Goal: Obtain resource: Obtain resource

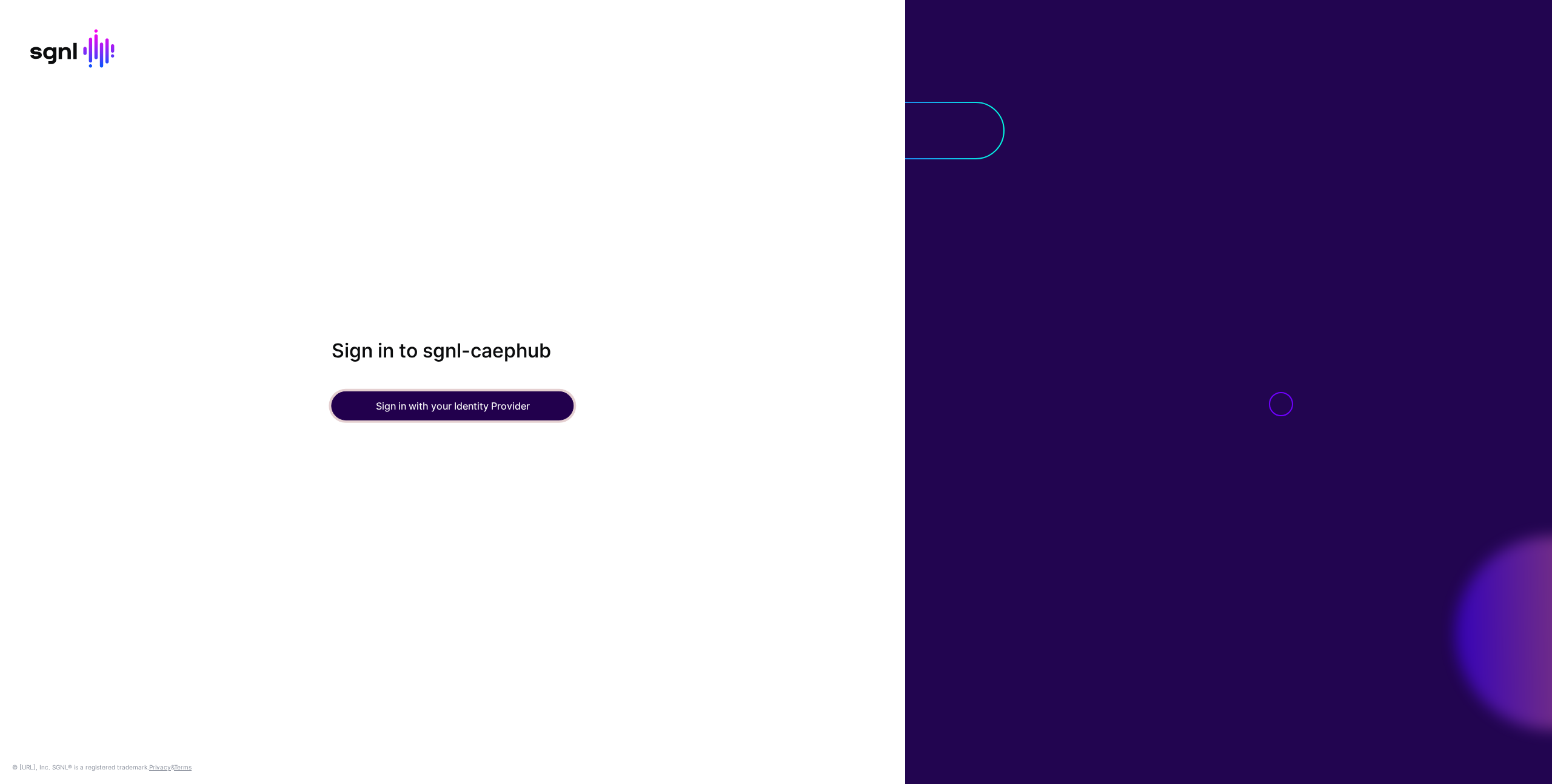
click at [447, 401] on button "Sign in with your Identity Provider" at bounding box center [452, 406] width 242 height 29
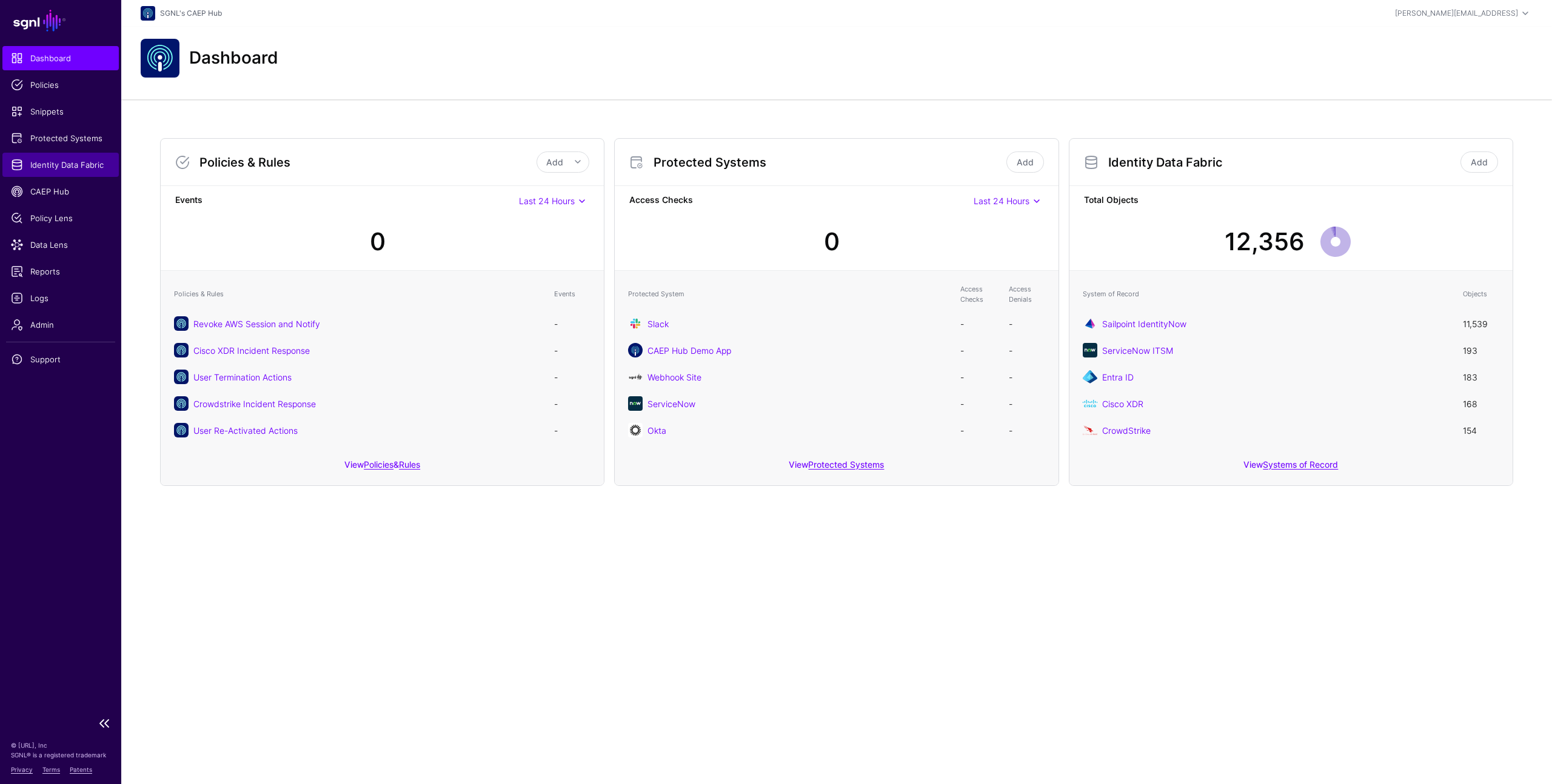
click at [71, 164] on span "Identity Data Fabric" at bounding box center [61, 164] width 99 height 12
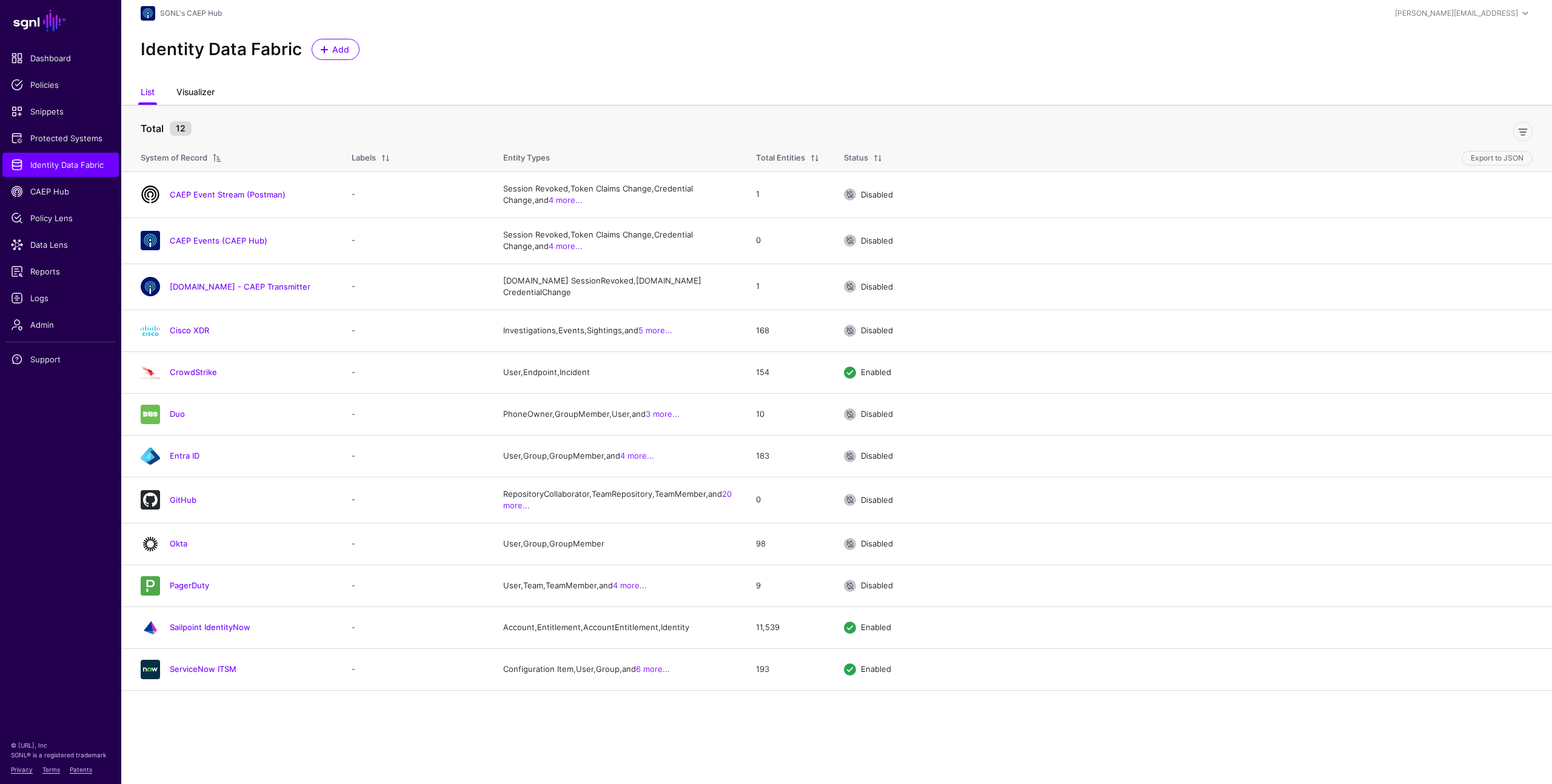
click at [198, 88] on link "Visualizer" at bounding box center [195, 93] width 38 height 23
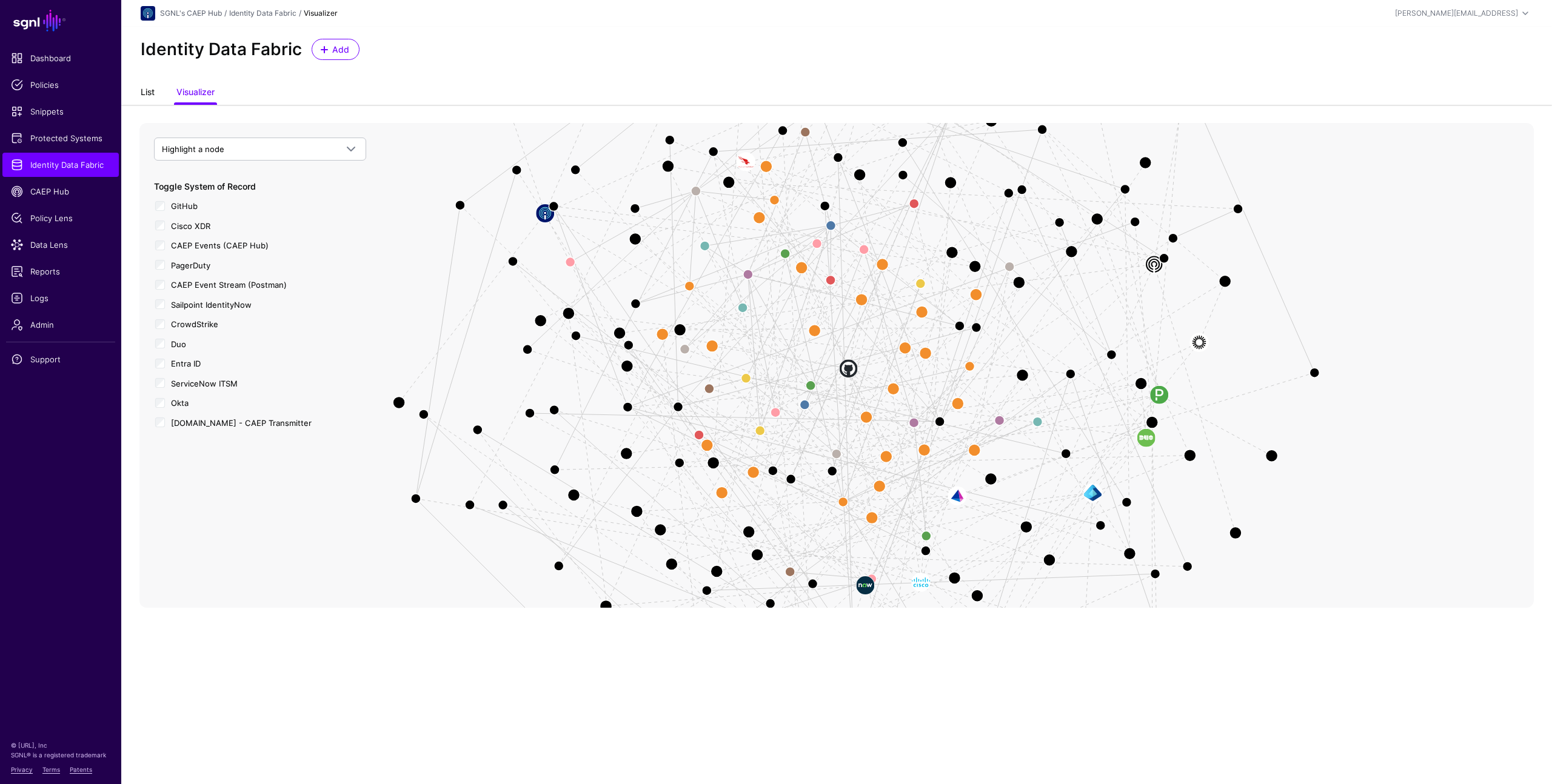
click at [148, 95] on link "List" at bounding box center [148, 93] width 14 height 23
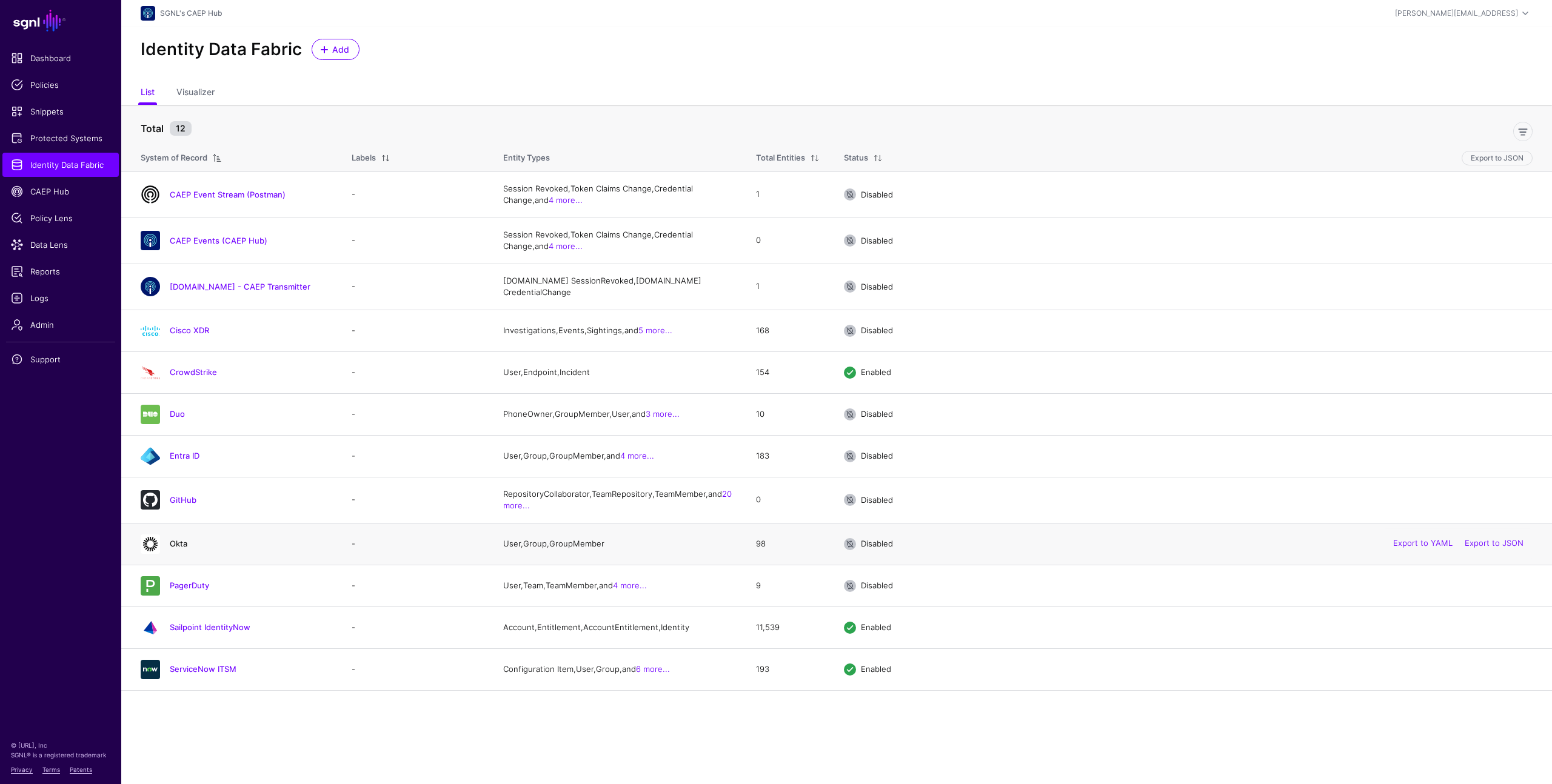
click at [172, 548] on link "Okta" at bounding box center [178, 543] width 17 height 10
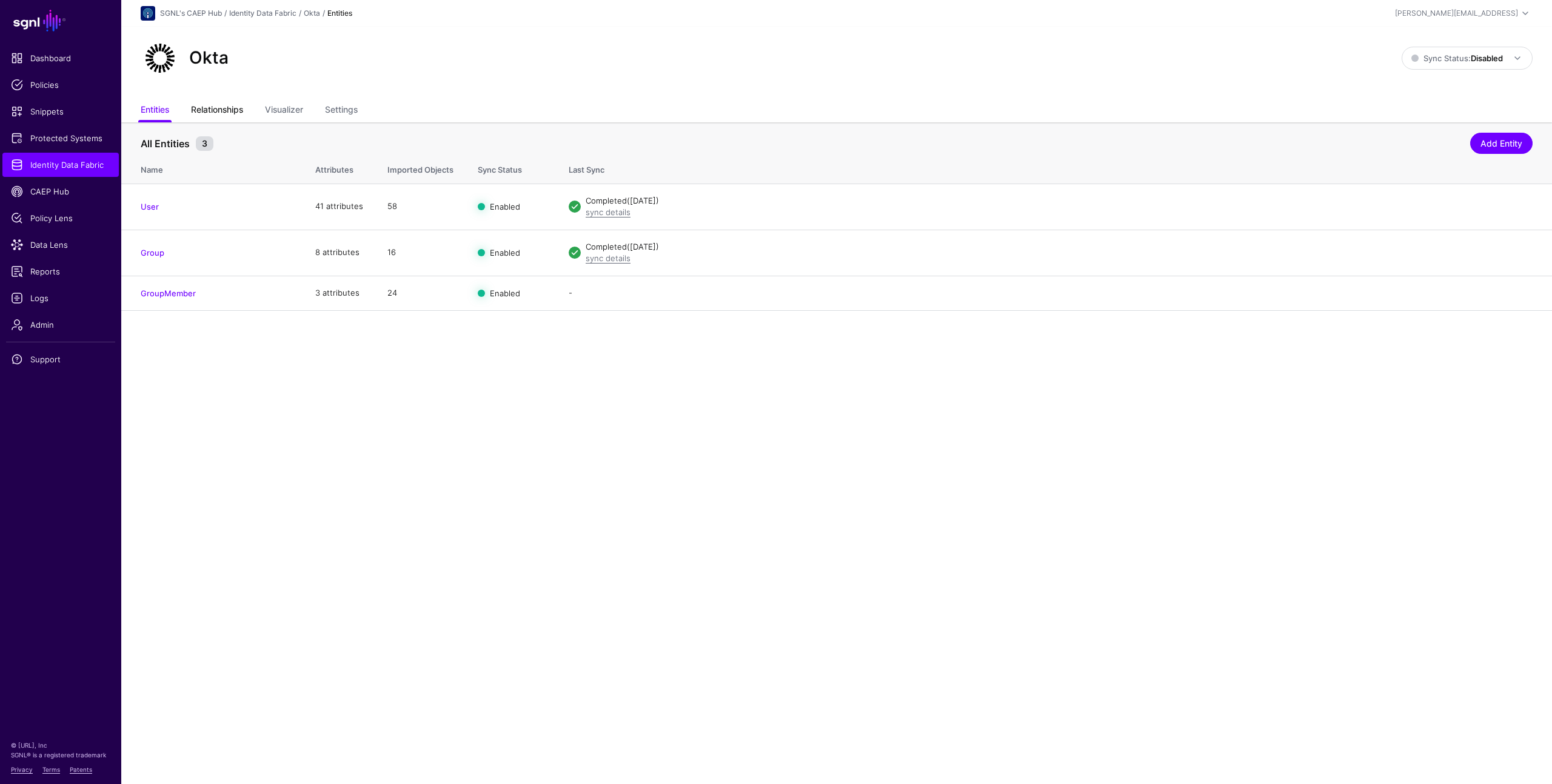
click at [218, 112] on link "Relationships" at bounding box center [217, 111] width 52 height 23
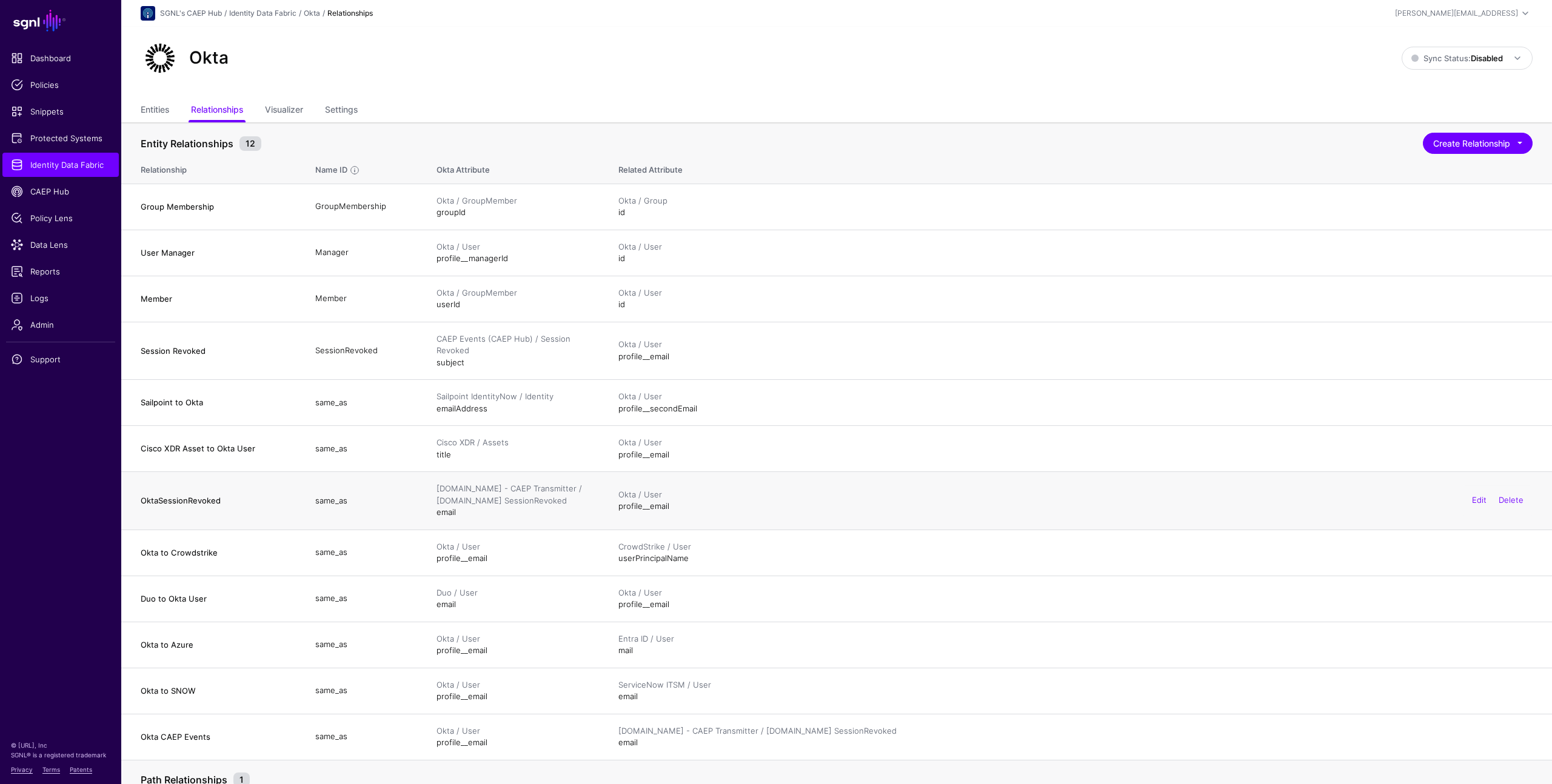
scroll to position [126, 0]
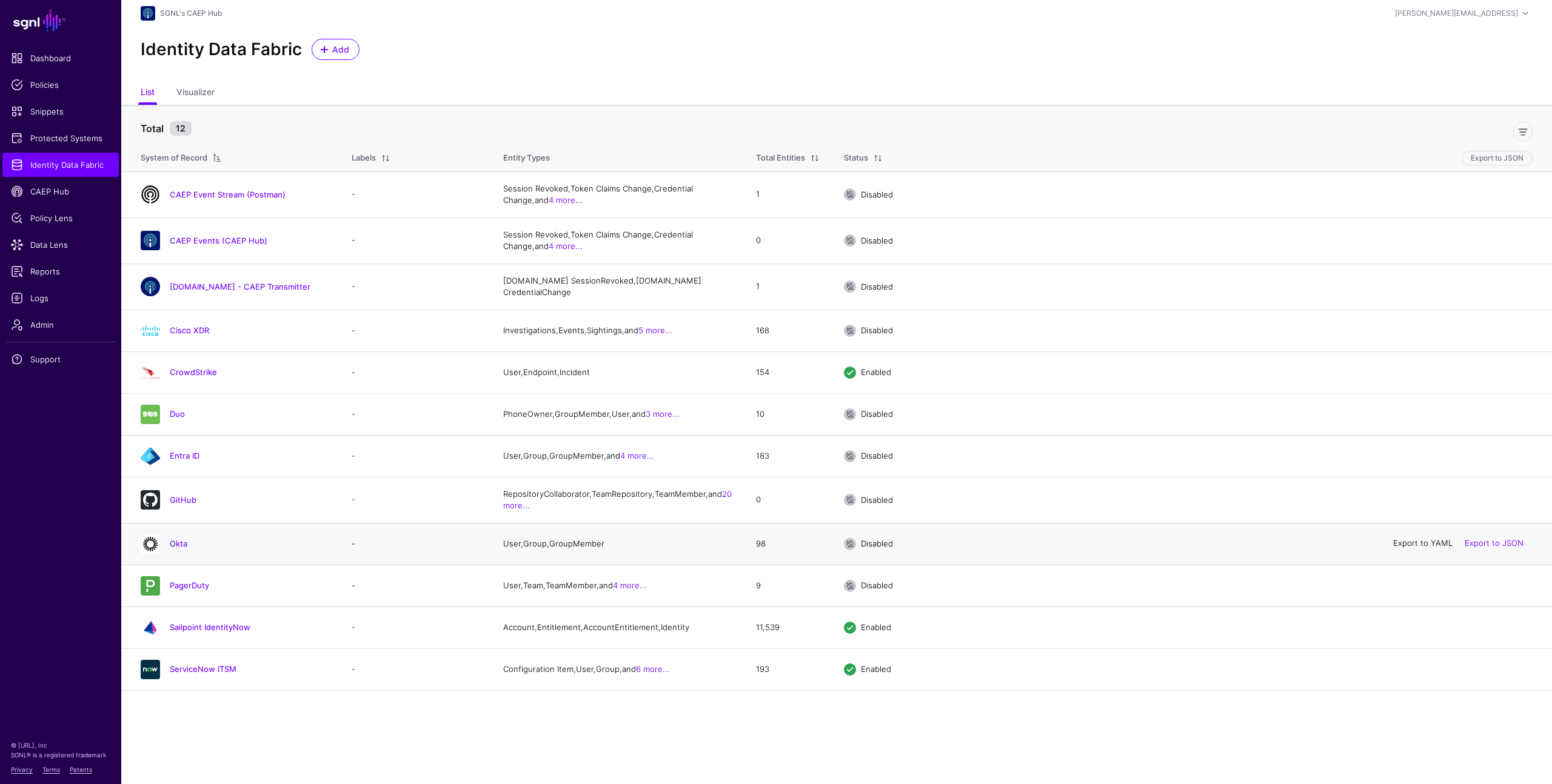
click at [1418, 548] on link "Export to YAML" at bounding box center [1422, 543] width 59 height 10
